Goal: Find specific page/section: Find specific page/section

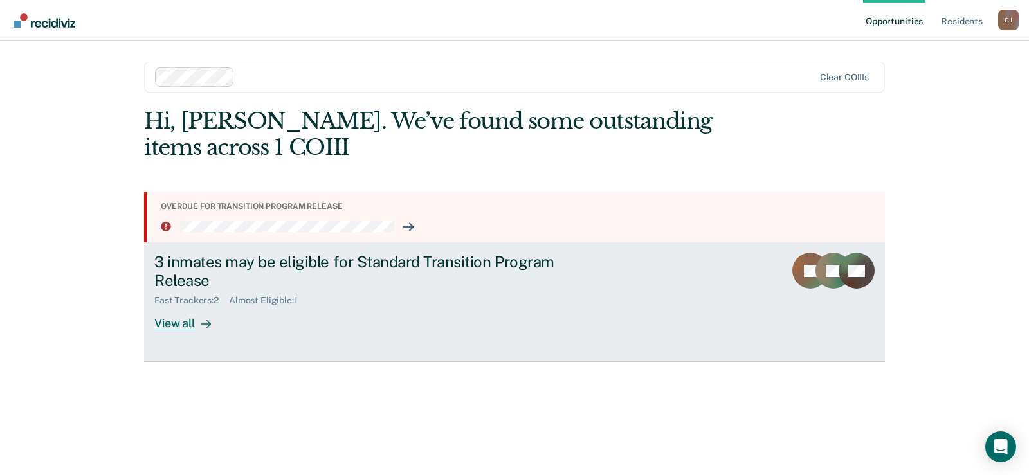
click at [171, 324] on div "View all" at bounding box center [190, 318] width 72 height 25
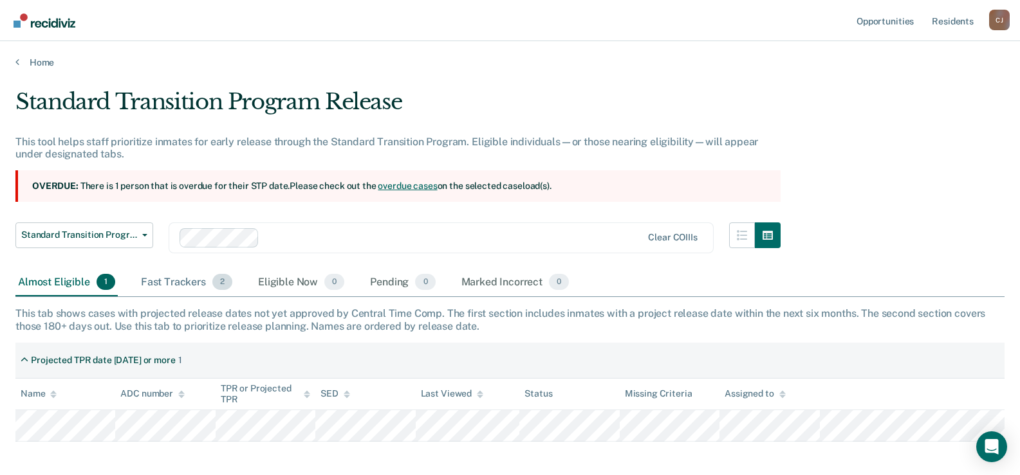
click at [178, 283] on div "Fast Trackers 2" at bounding box center [186, 283] width 96 height 28
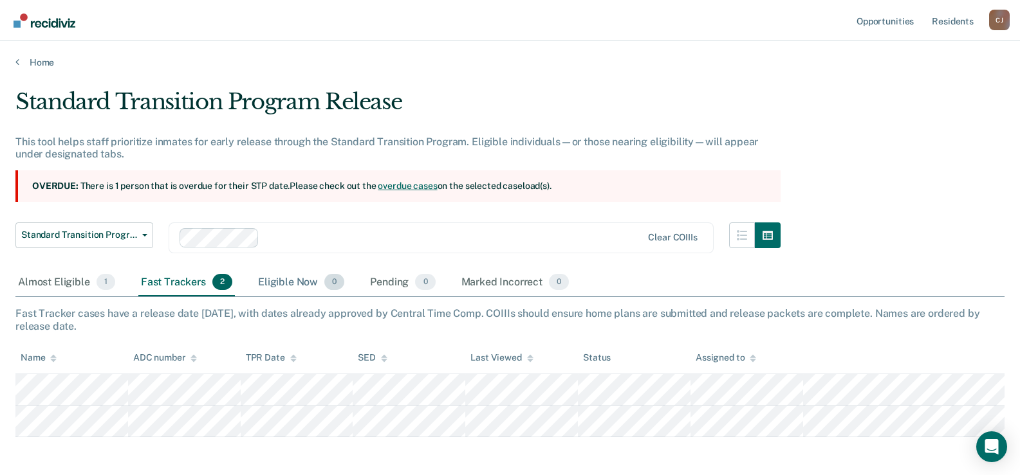
click at [303, 286] on div "Eligible Now 0" at bounding box center [300, 283] width 91 height 28
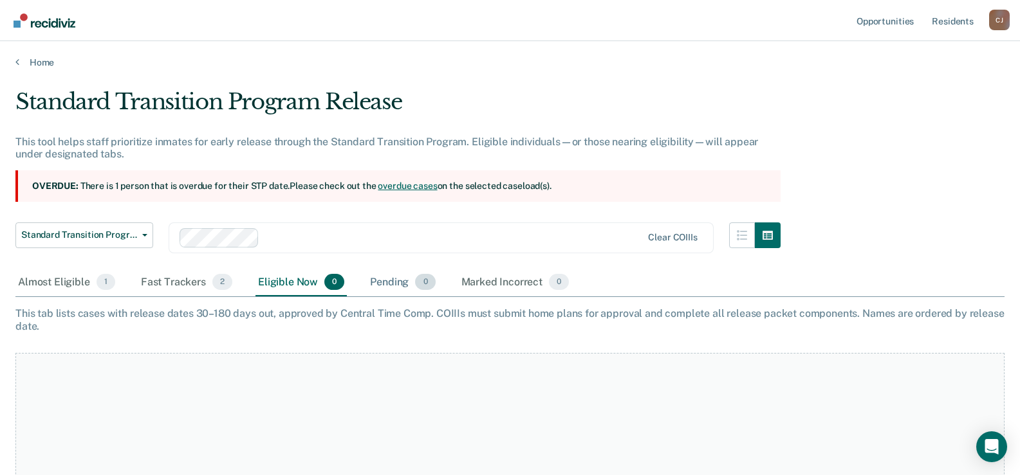
click at [373, 284] on div "Pending 0" at bounding box center [402, 283] width 70 height 28
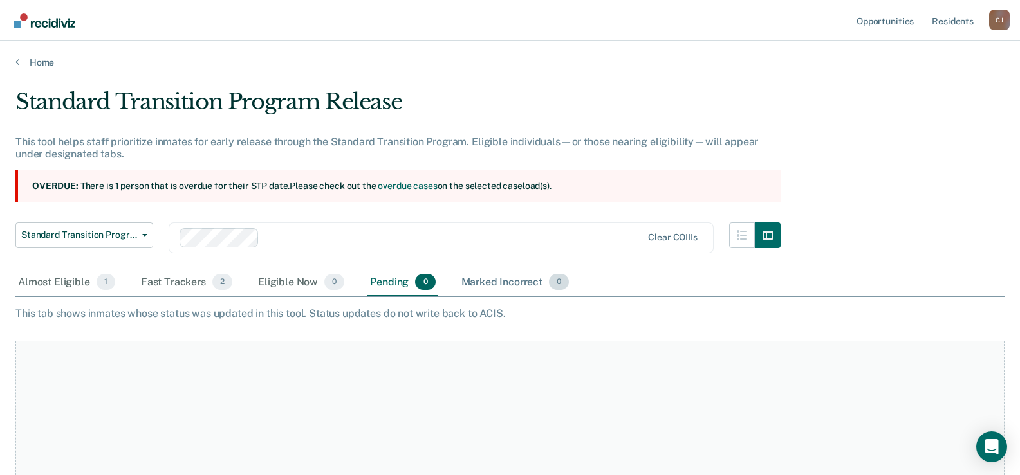
click at [479, 286] on div "Marked Incorrect 0" at bounding box center [515, 283] width 113 height 28
